Goal: Information Seeking & Learning: Learn about a topic

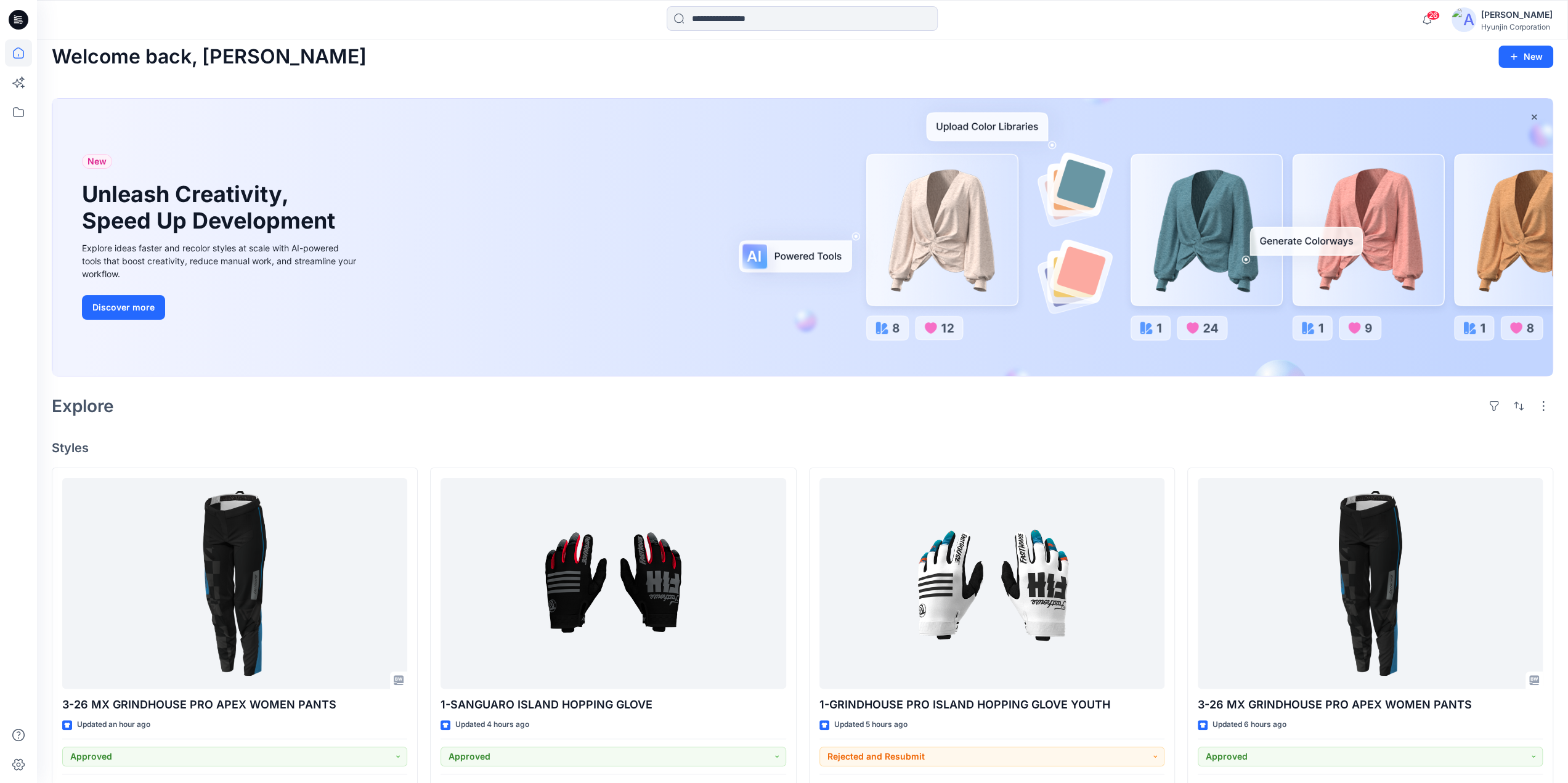
scroll to position [185, 0]
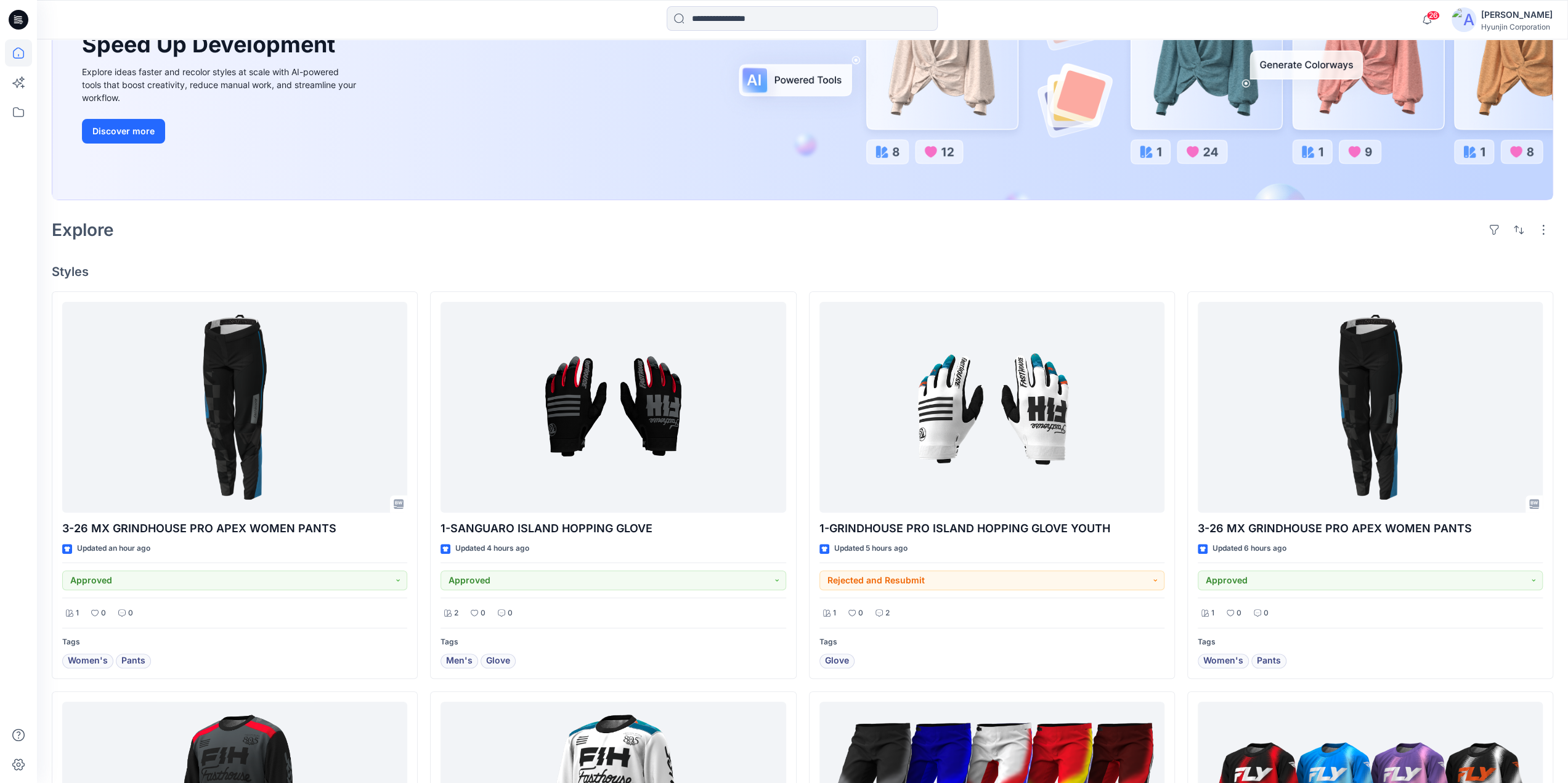
click at [691, 238] on div "Explore" at bounding box center [802, 230] width 1502 height 30
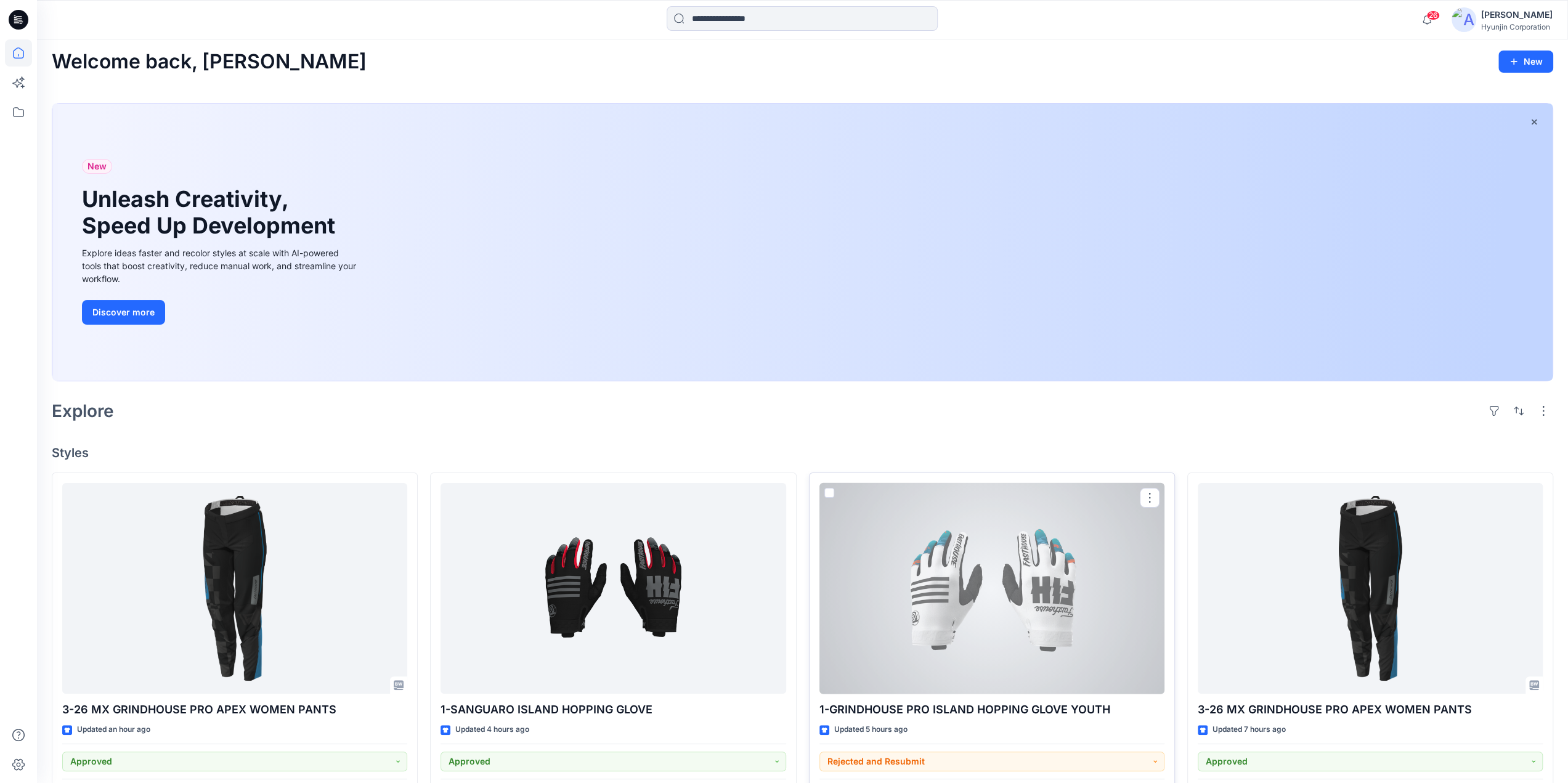
scroll to position [123, 0]
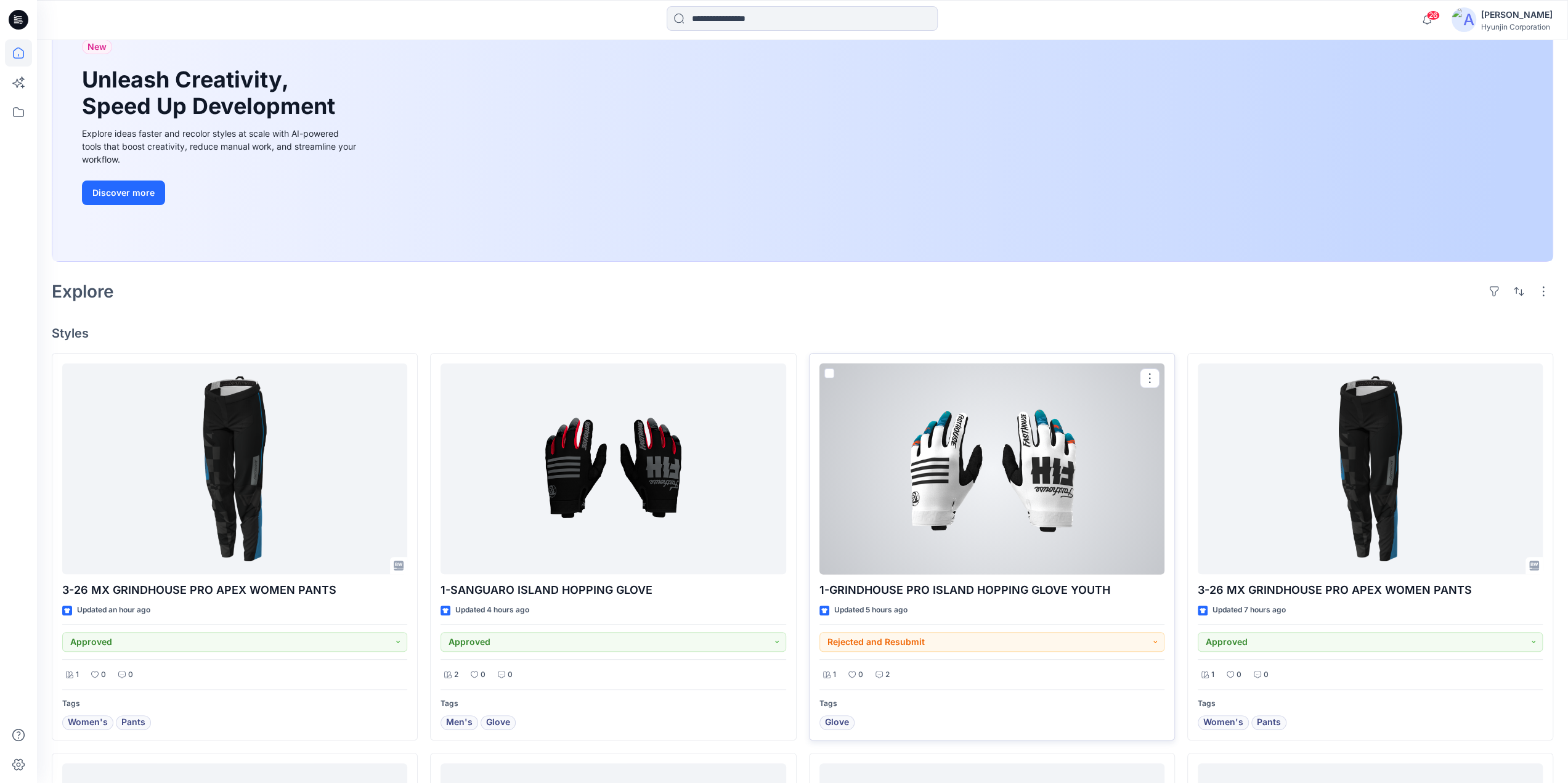
click at [937, 543] on div at bounding box center [992, 469] width 345 height 211
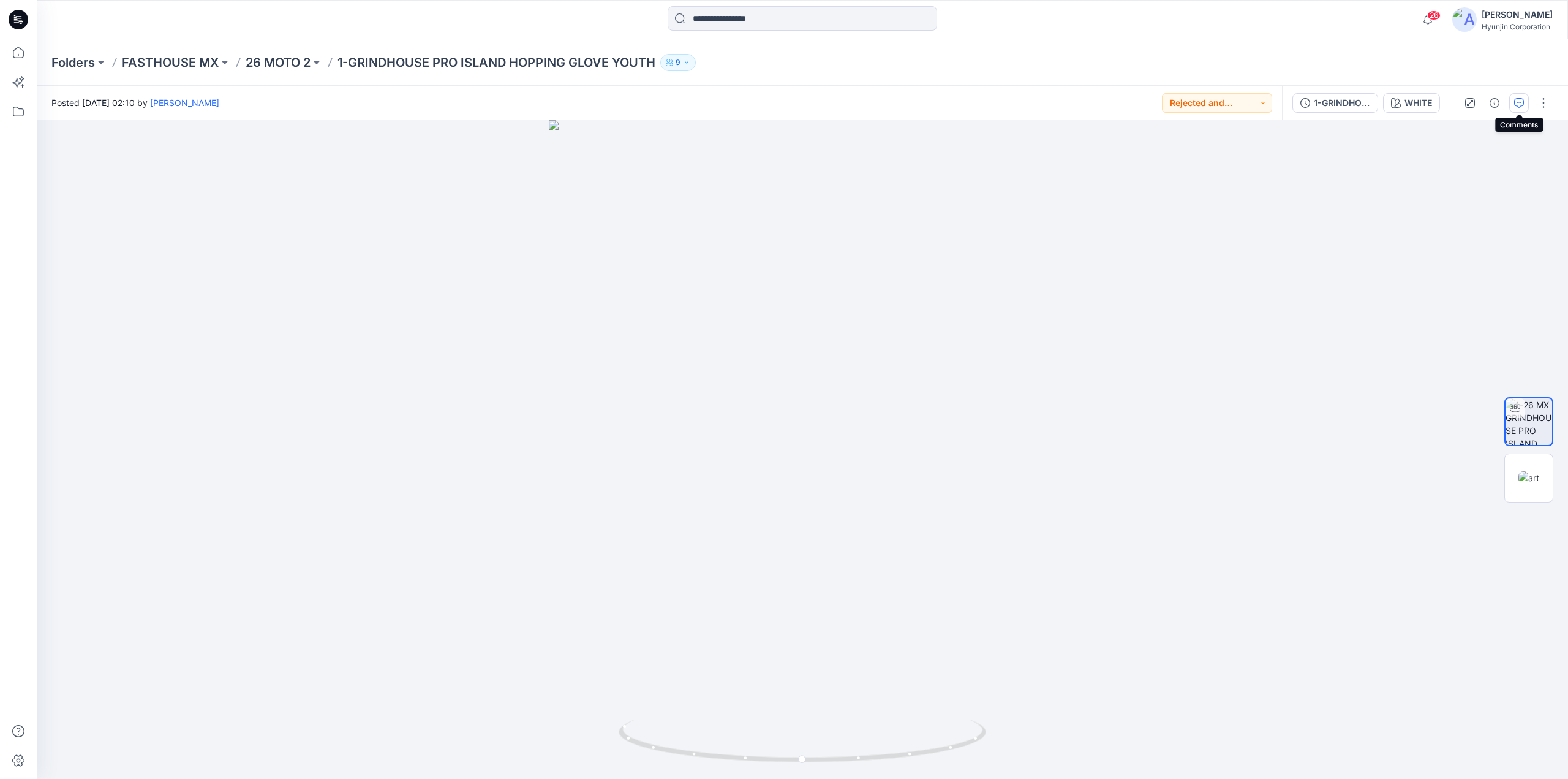
click at [1518, 106] on icon "button" at bounding box center [1519, 103] width 10 height 10
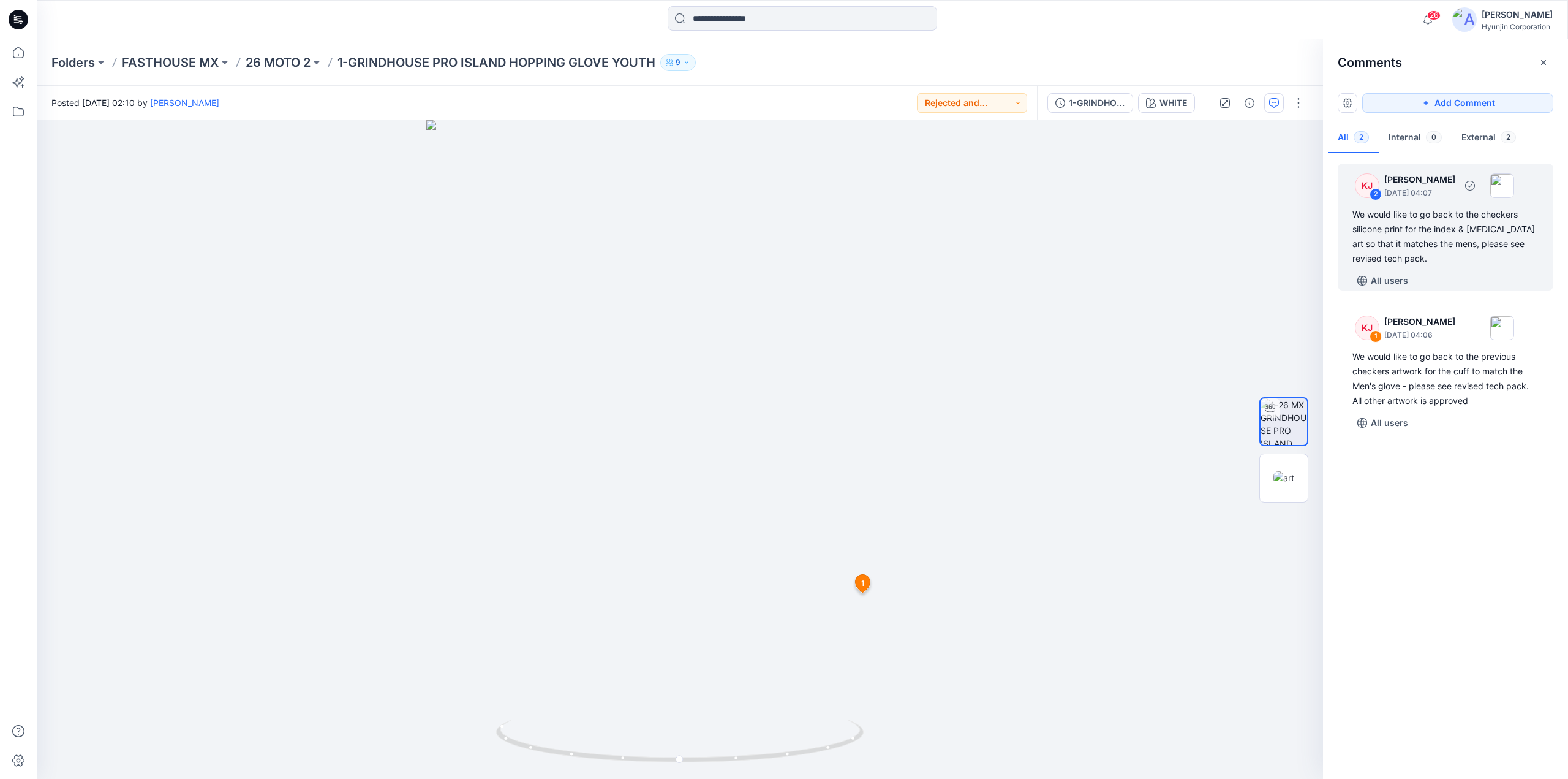
click at [1433, 251] on div "We would like to go back to the checkers silicone print for the index & [MEDICA…" at bounding box center [1446, 237] width 187 height 59
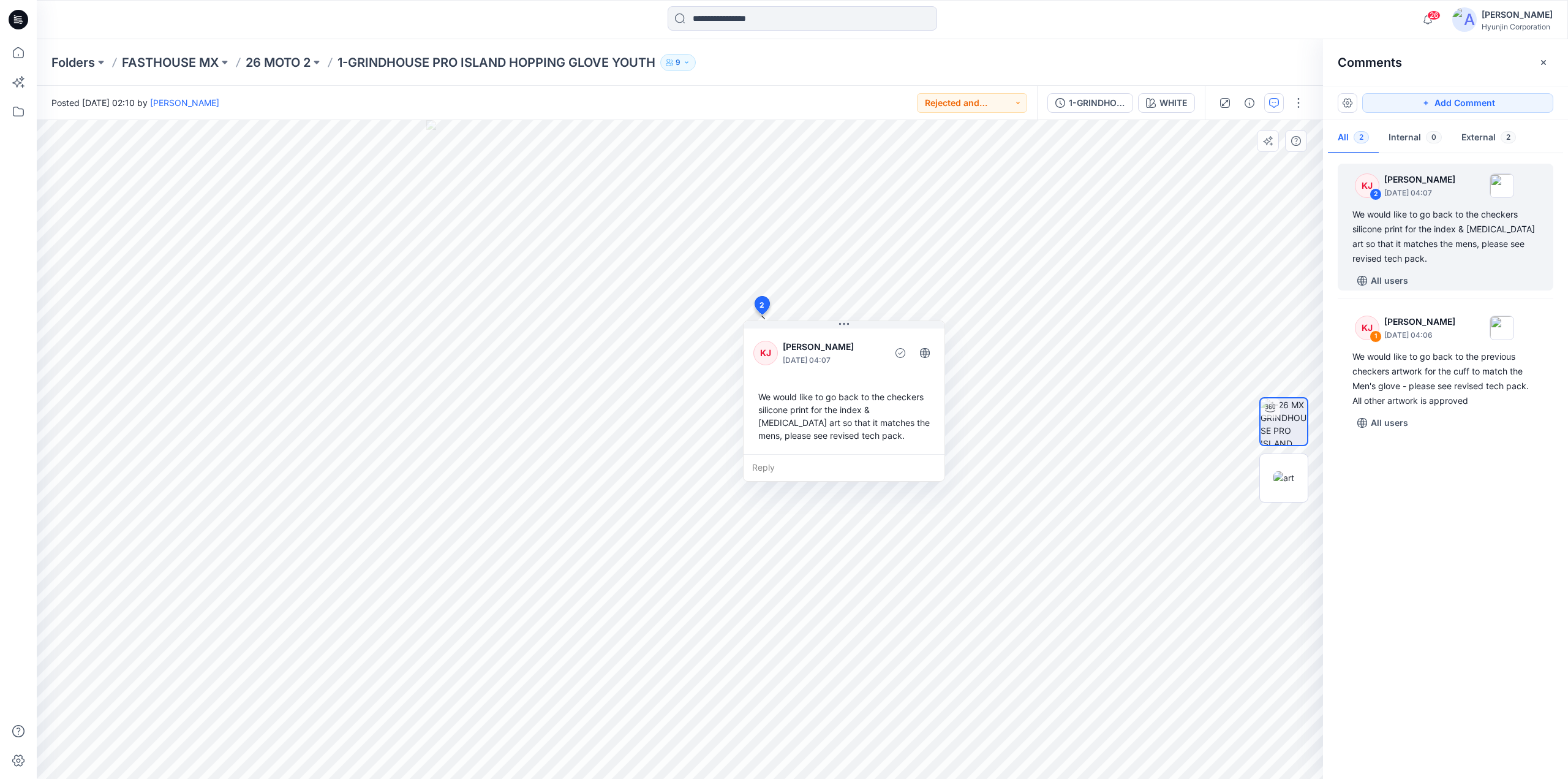
click at [787, 348] on p "[PERSON_NAME]" at bounding box center [833, 346] width 100 height 15
drag, startPoint x: 785, startPoint y: 348, endPoint x: 833, endPoint y: 353, distance: 48.3
click at [840, 353] on p "[PERSON_NAME]" at bounding box center [890, 350] width 100 height 15
click at [831, 351] on p "[PERSON_NAME]" at bounding box center [880, 353] width 100 height 15
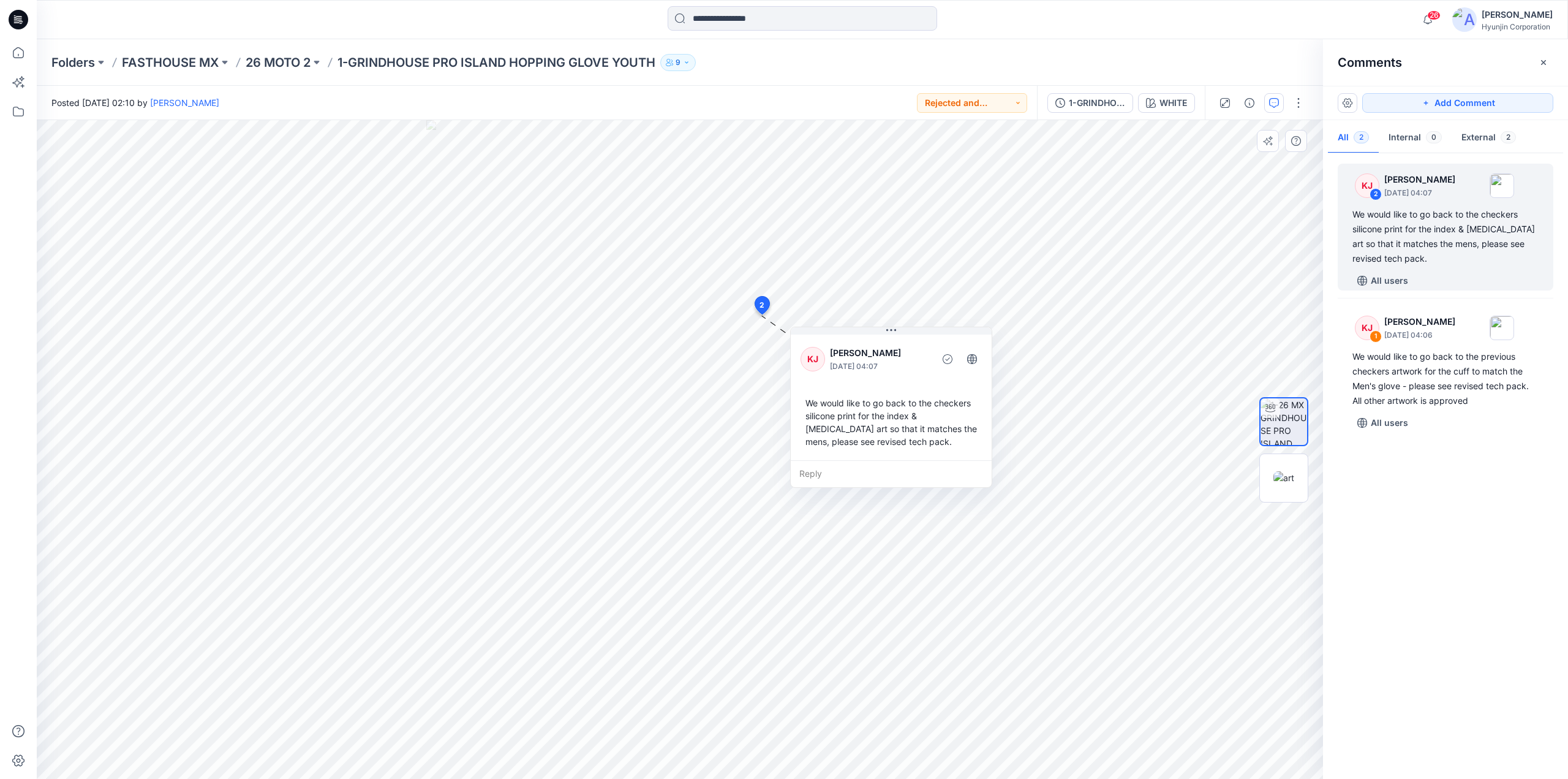
click at [831, 351] on p "[PERSON_NAME]" at bounding box center [880, 353] width 100 height 15
drag, startPoint x: 1465, startPoint y: 176, endPoint x: 1386, endPoint y: 178, distance: 79.0
click at [1386, 178] on p "[PERSON_NAME]" at bounding box center [1420, 180] width 71 height 15
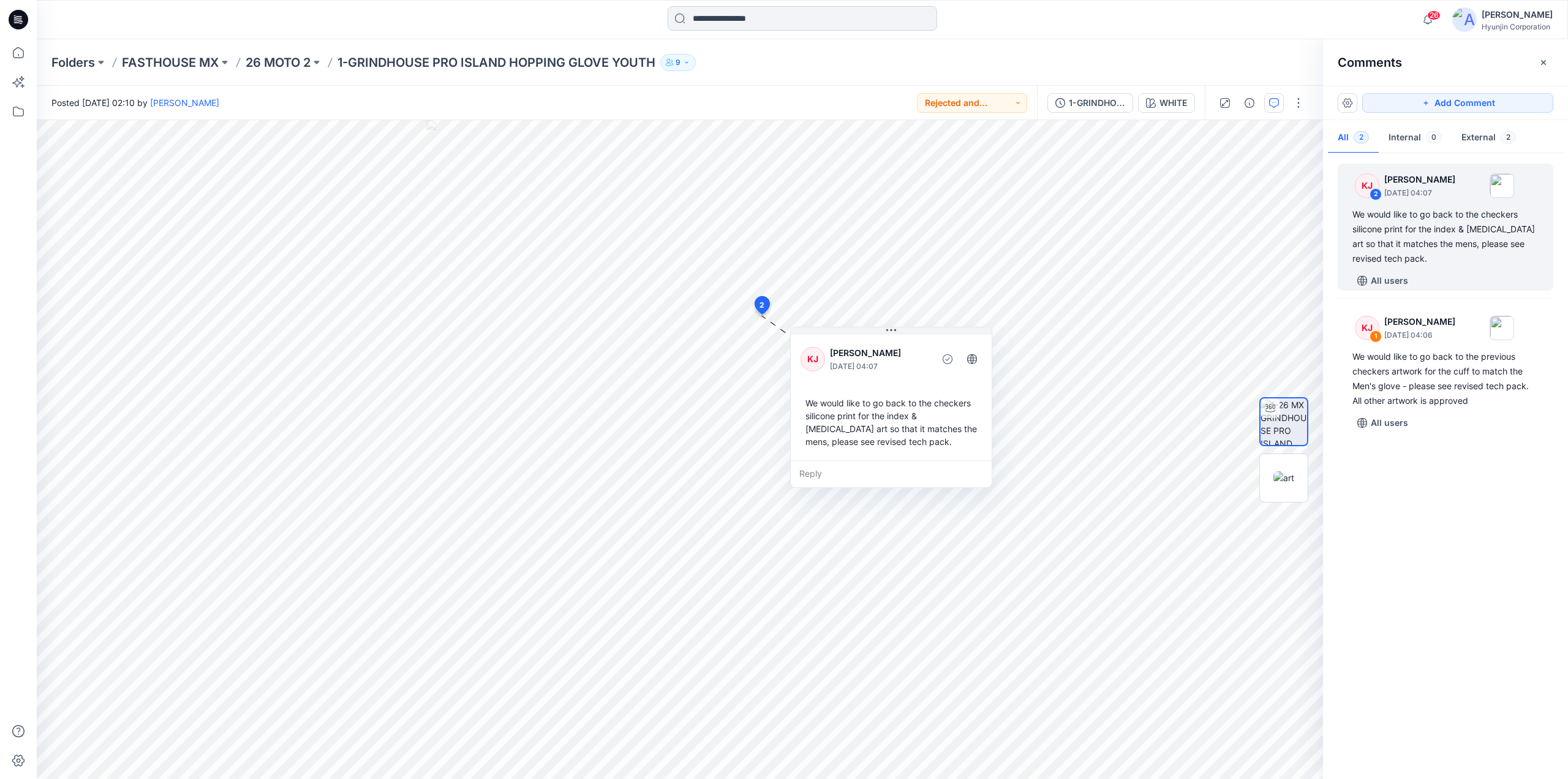
copy p "[PERSON_NAME]"
drag, startPoint x: 1454, startPoint y: 515, endPoint x: 1515, endPoint y: 512, distance: 61.1
click at [1515, 512] on div "KJ 2 [PERSON_NAME] [DATE] 04:07 We would like to go back to the checkers silico…" at bounding box center [1446, 463] width 245 height 614
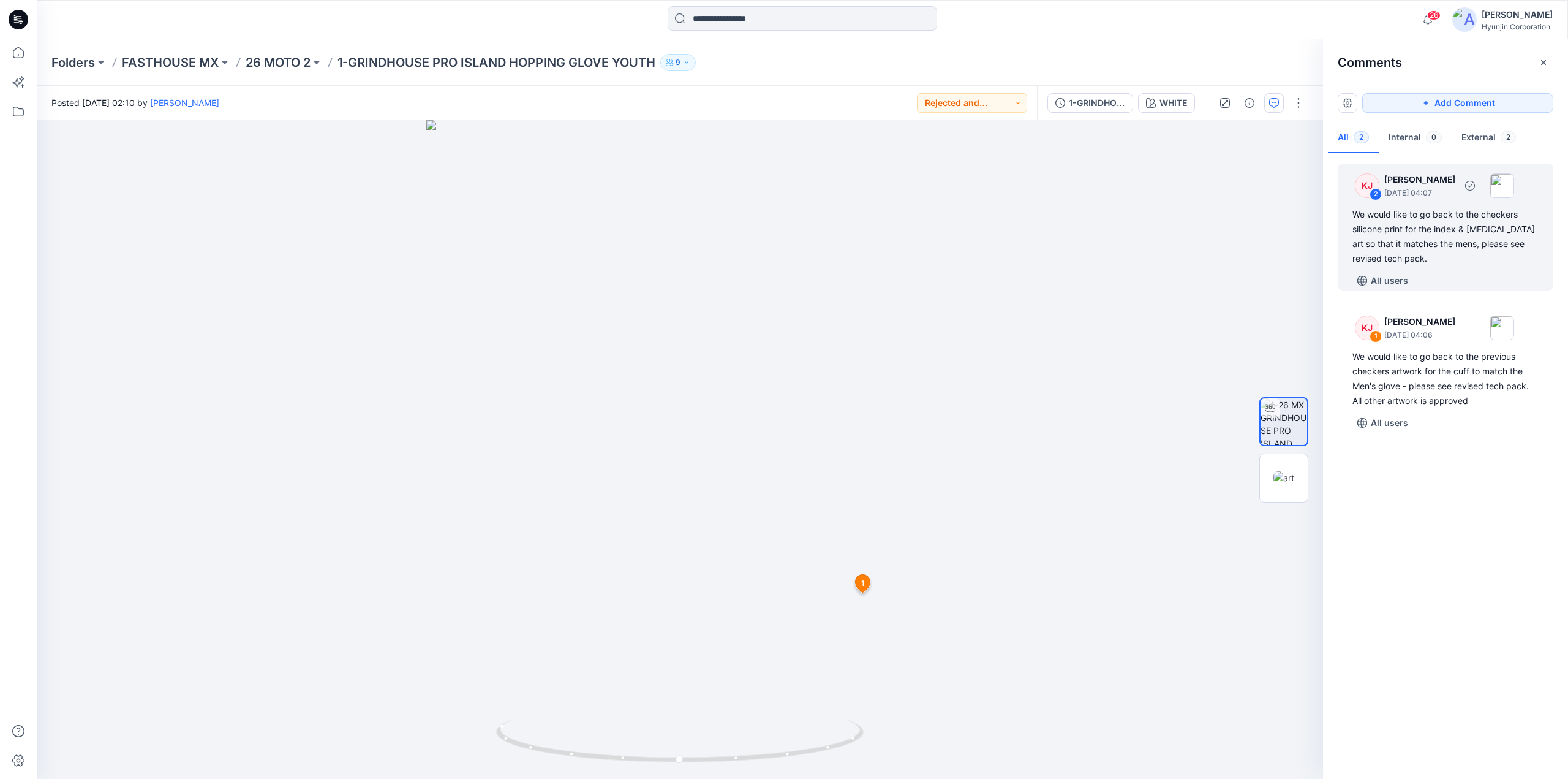
click at [1425, 253] on div "We would like to go back to the checkers silicone print for the index & [MEDICA…" at bounding box center [1446, 237] width 187 height 59
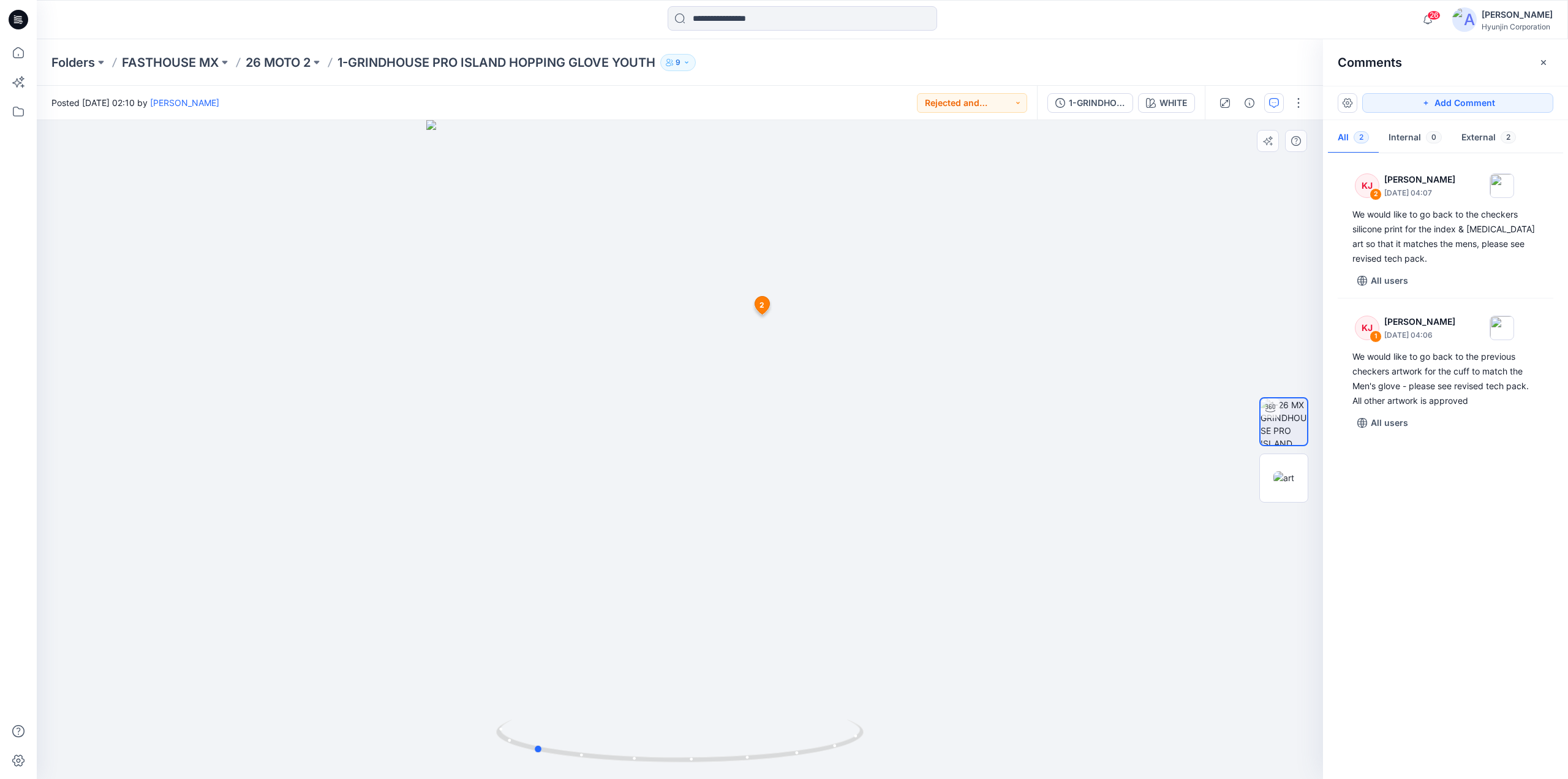
drag, startPoint x: 675, startPoint y: 759, endPoint x: 896, endPoint y: 757, distance: 221.0
click at [896, 757] on div at bounding box center [680, 449] width 1287 height 658
drag, startPoint x: 680, startPoint y: 763, endPoint x: 850, endPoint y: 757, distance: 170.1
click at [850, 757] on icon at bounding box center [681, 742] width 371 height 46
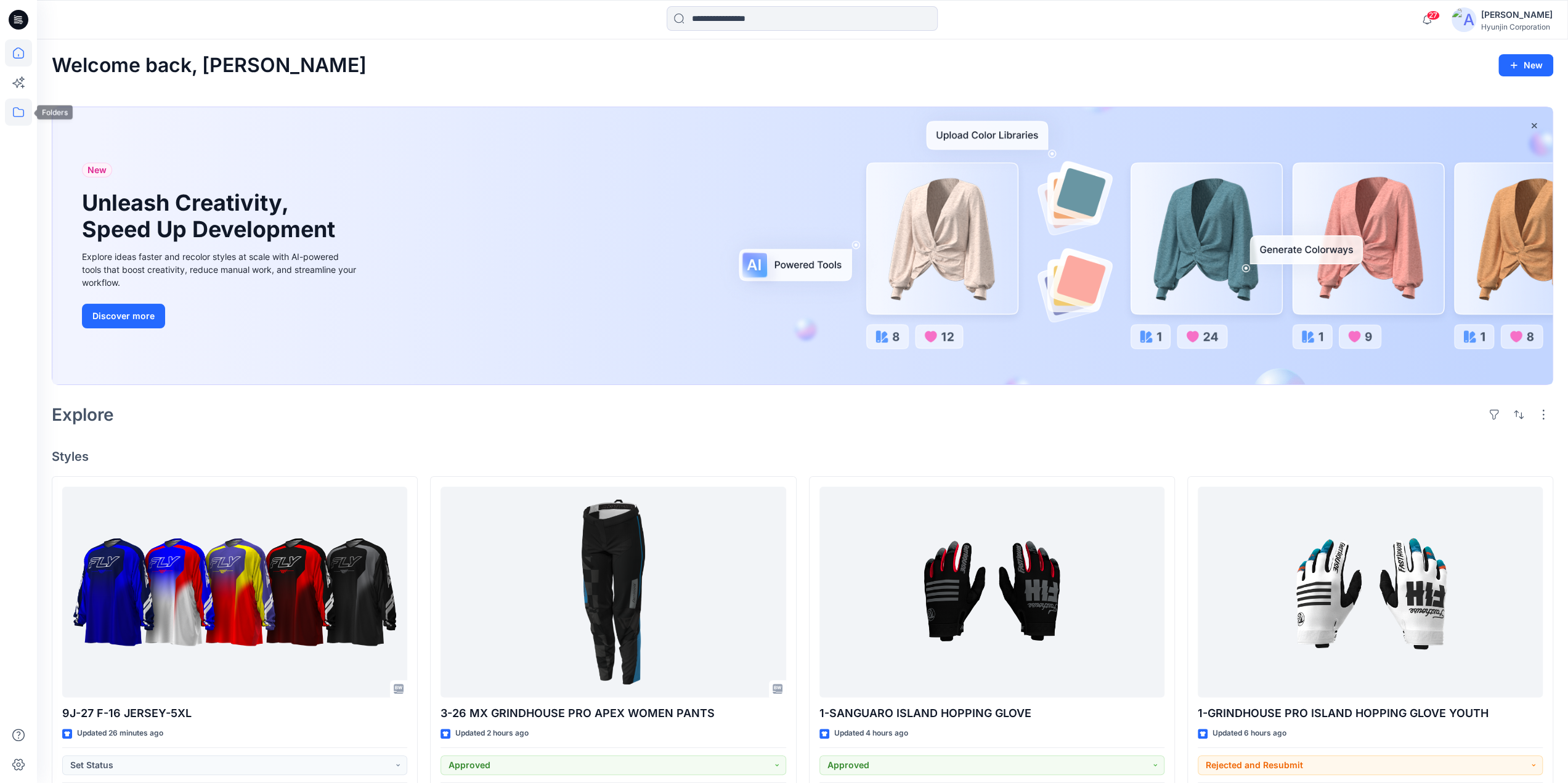
click at [26, 120] on icon at bounding box center [19, 112] width 27 height 27
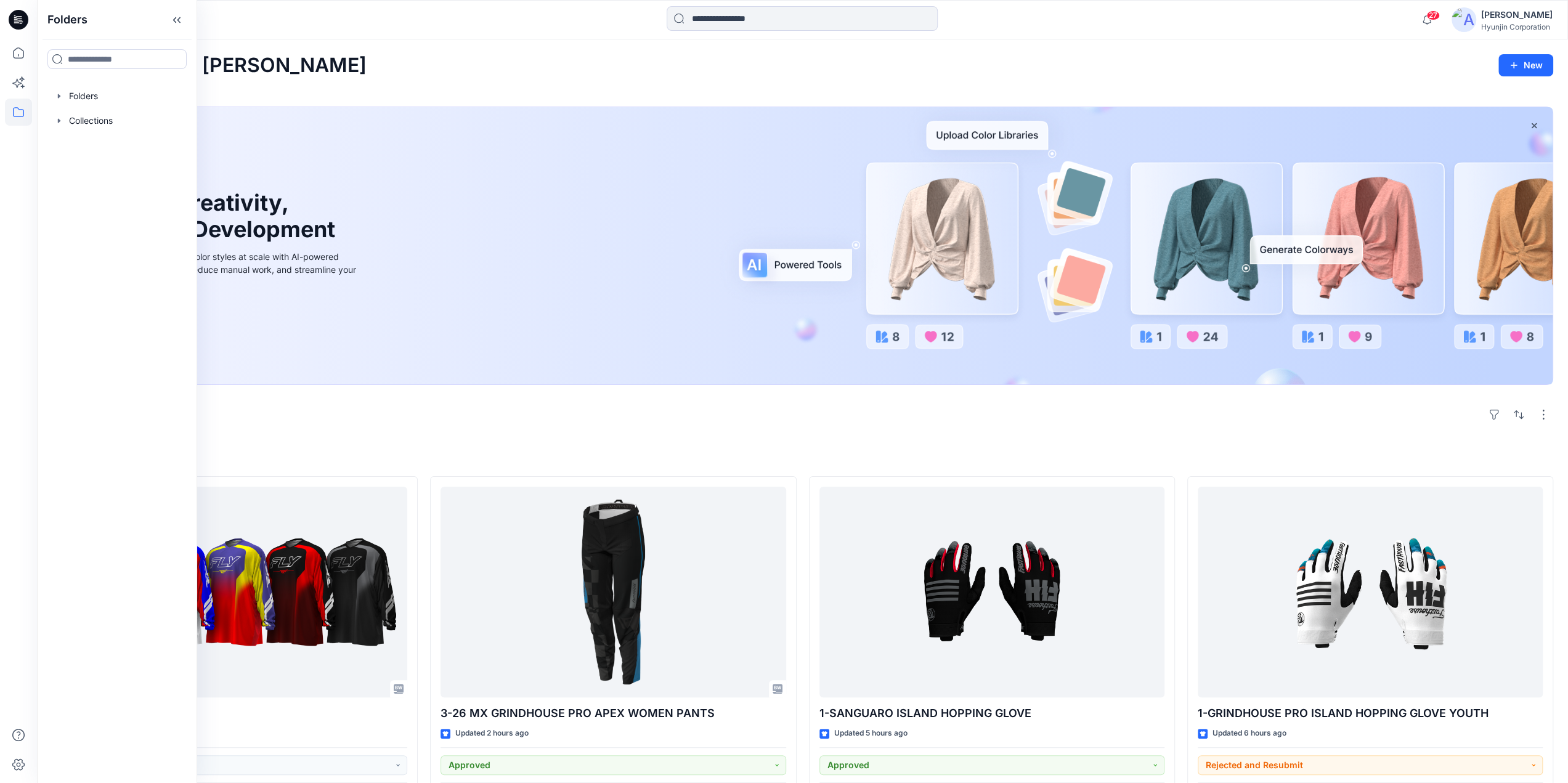
click at [435, 423] on div "Explore" at bounding box center [802, 414] width 1502 height 30
